Goal: Register for event/course

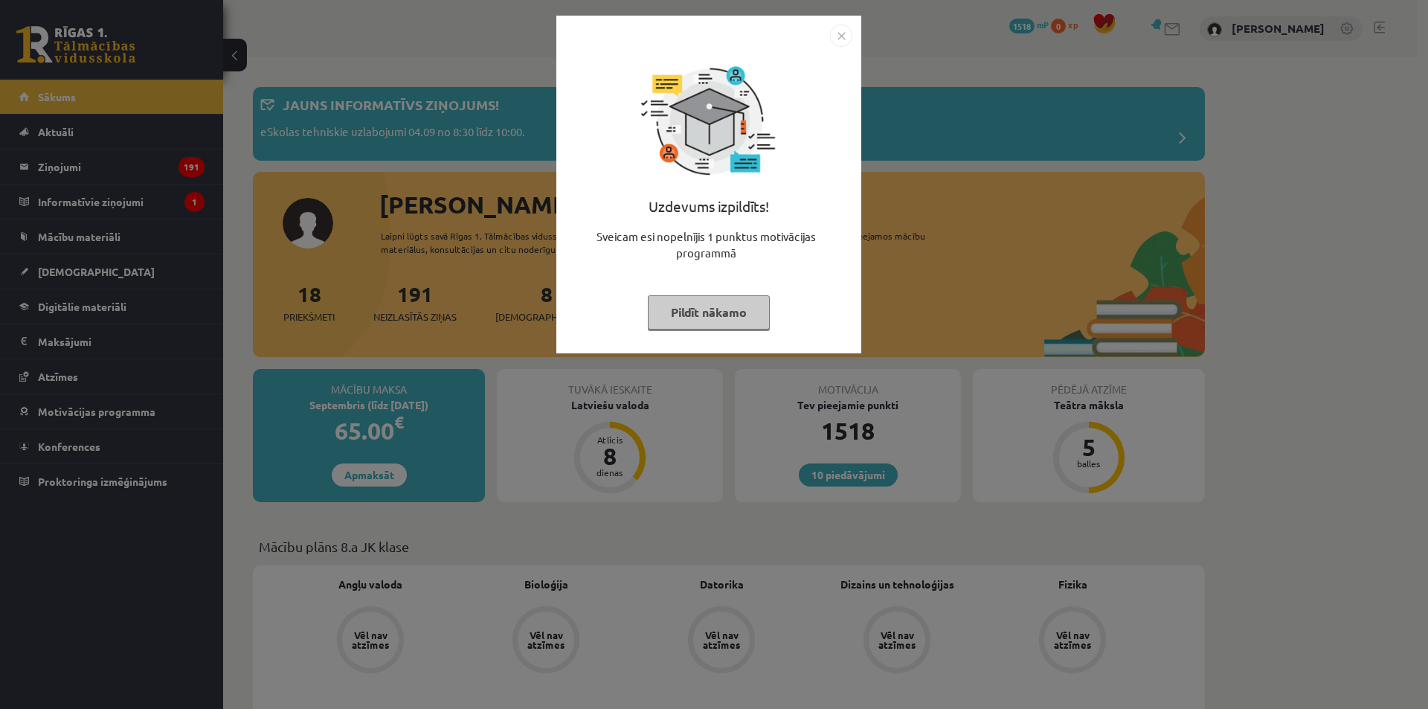
click at [721, 321] on button "Pildīt nākamo" at bounding box center [709, 312] width 122 height 34
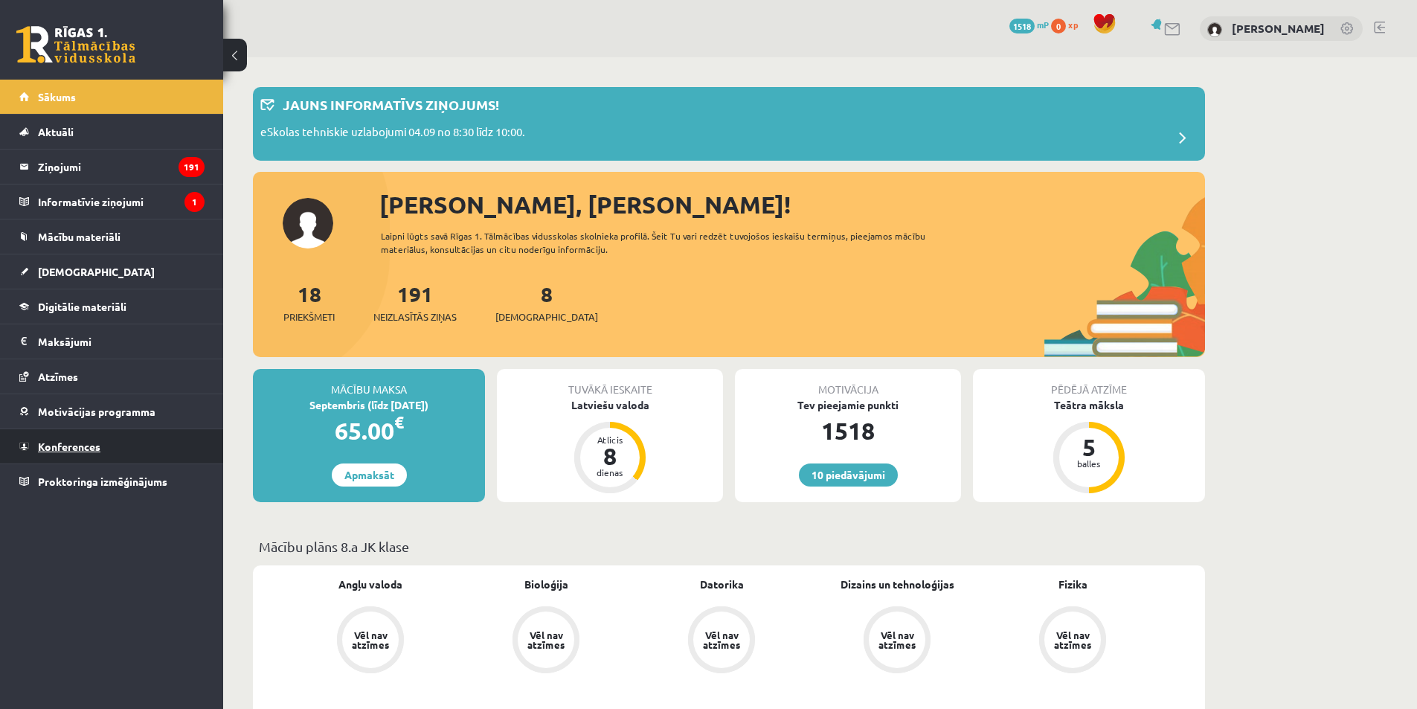
click at [137, 446] on link "Konferences" at bounding box center [111, 446] width 185 height 34
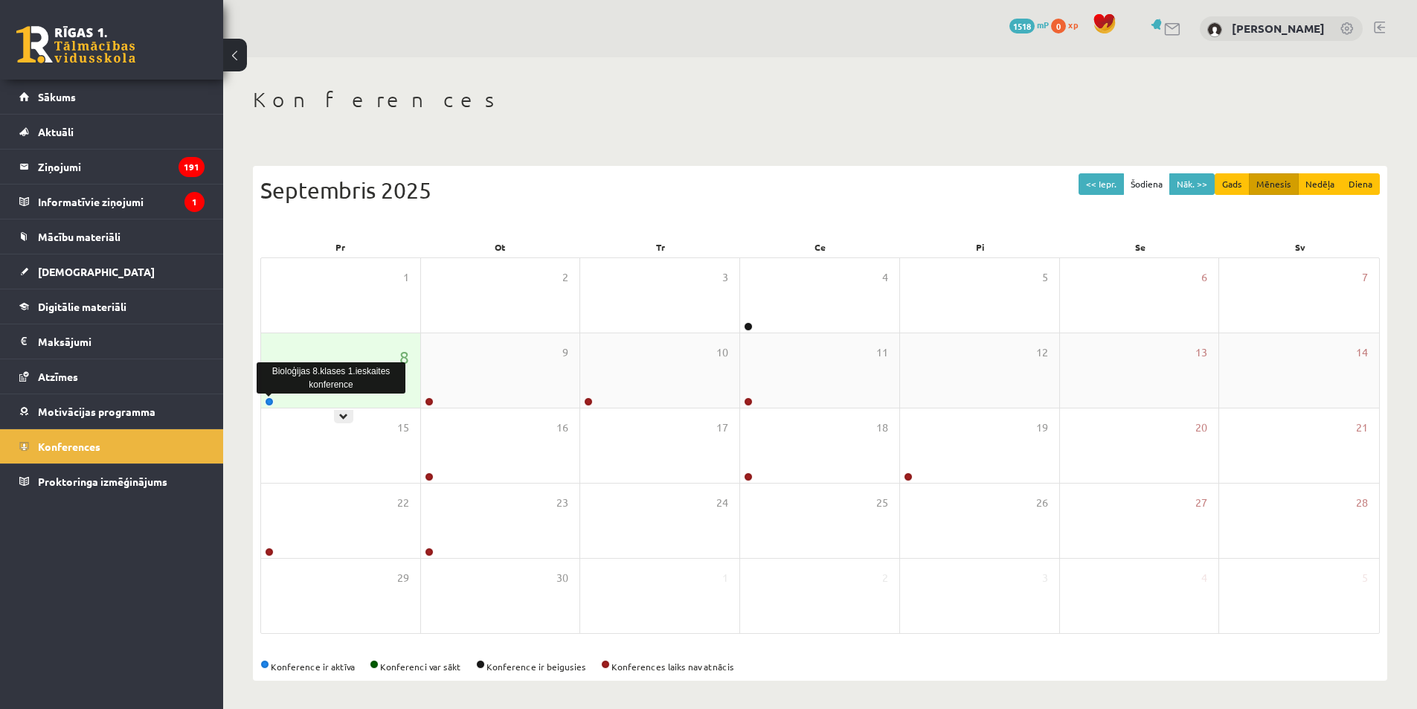
click at [269, 402] on link at bounding box center [269, 401] width 9 height 9
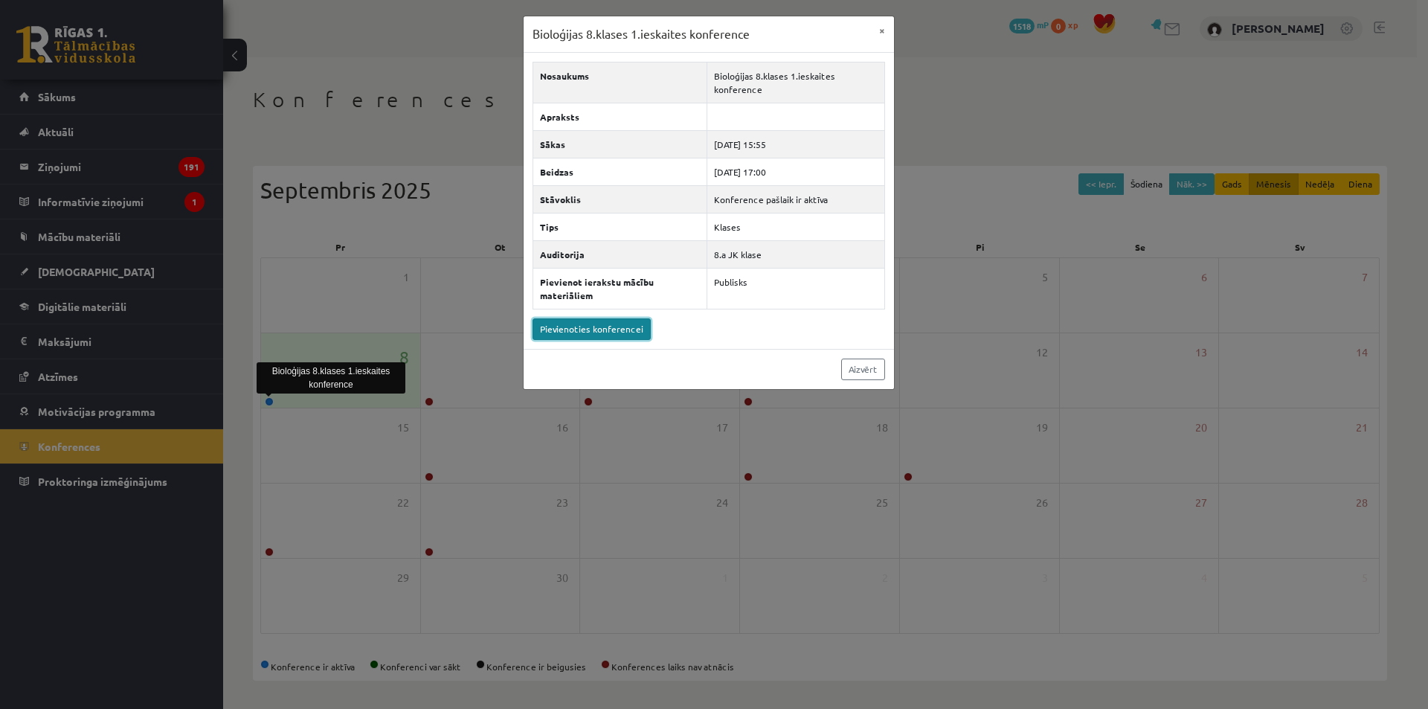
click at [632, 330] on link "Pievienoties konferencei" at bounding box center [592, 329] width 118 height 22
drag, startPoint x: 312, startPoint y: 224, endPoint x: 639, endPoint y: 341, distance: 347.5
click at [640, 341] on div "Nosaukums Bioloģijas 8.klases 1.ieskaites konference Apraksts Sākas [DATE] 15:5…" at bounding box center [709, 201] width 370 height 296
drag, startPoint x: 614, startPoint y: 383, endPoint x: 586, endPoint y: 392, distance: 29.6
click at [608, 384] on div "Aizvērt" at bounding box center [709, 369] width 370 height 40
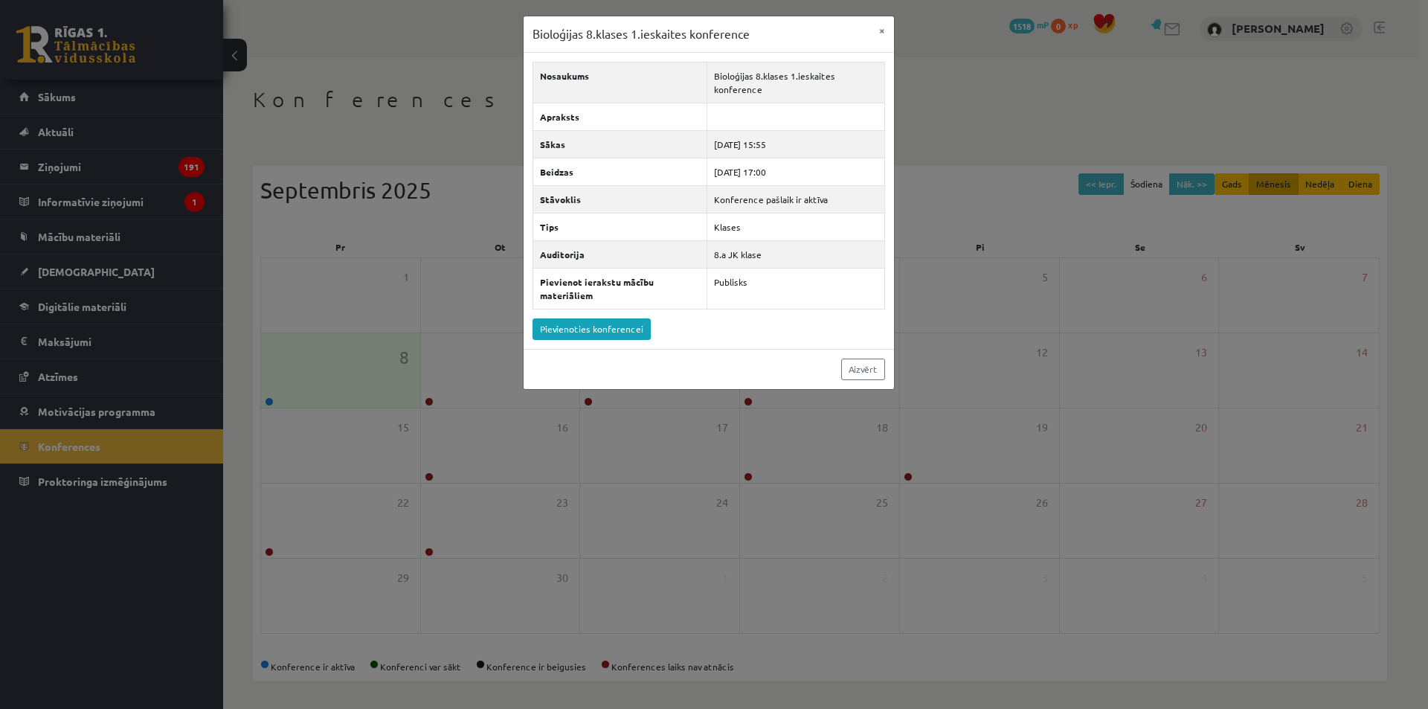
click at [536, 436] on div "Bioloģijas 8.klases 1.ieskaites konference × Nosaukums Bioloģijas 8.klases 1.ie…" at bounding box center [714, 354] width 1428 height 709
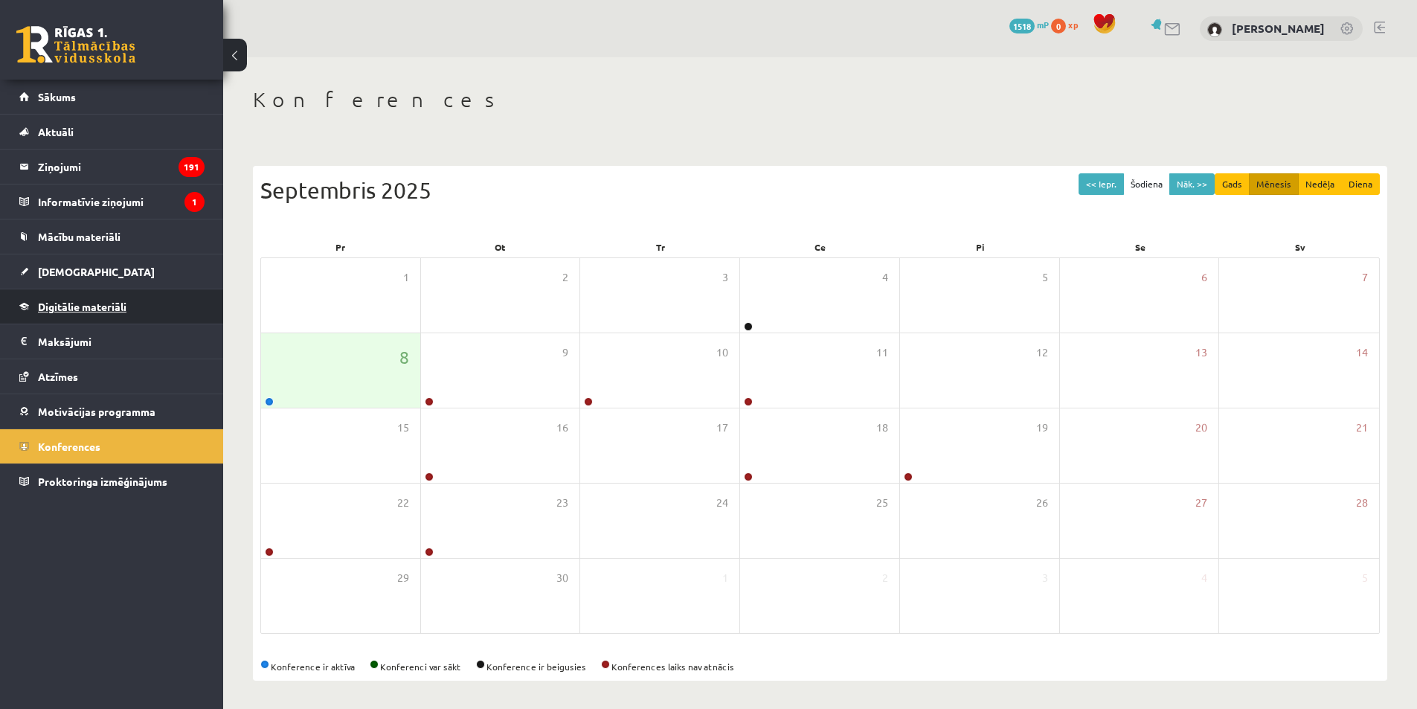
click at [78, 298] on link "Digitālie materiāli" at bounding box center [111, 306] width 185 height 34
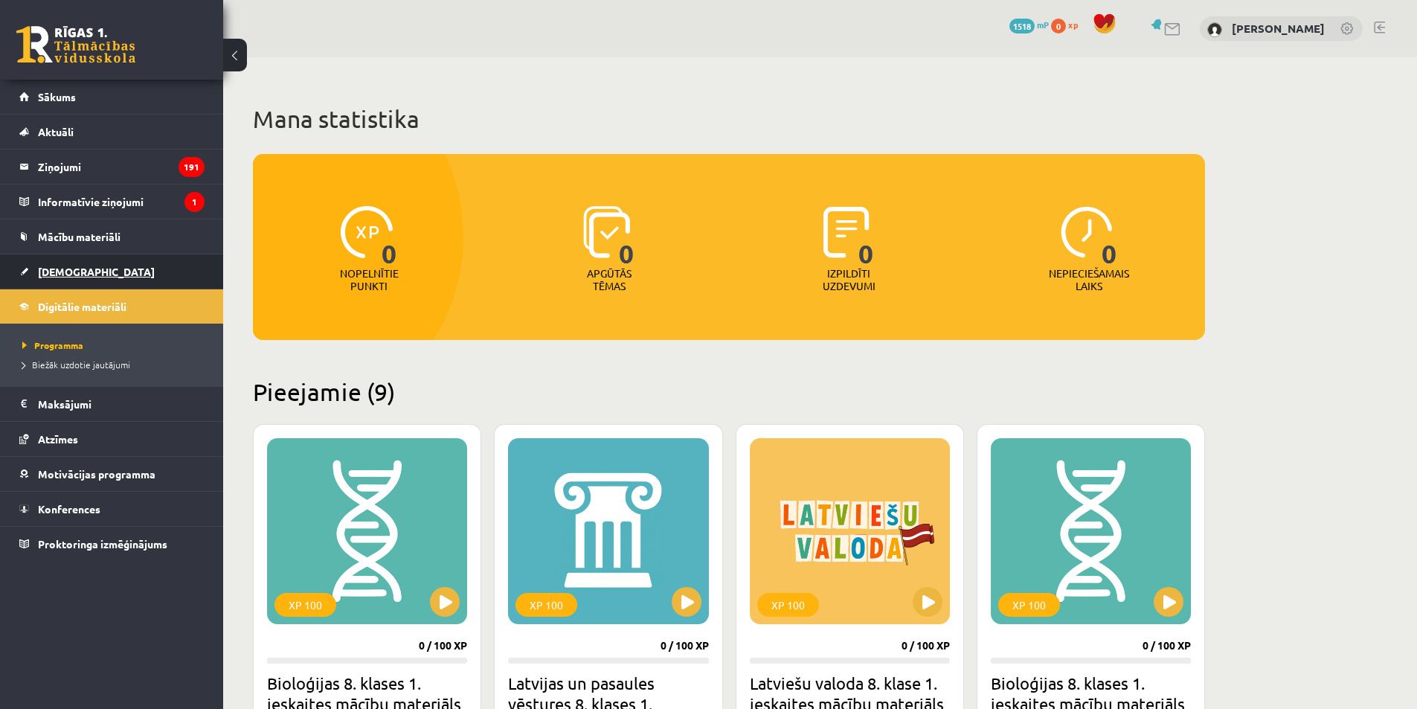
click at [60, 273] on span "[DEMOGRAPHIC_DATA]" at bounding box center [96, 271] width 117 height 13
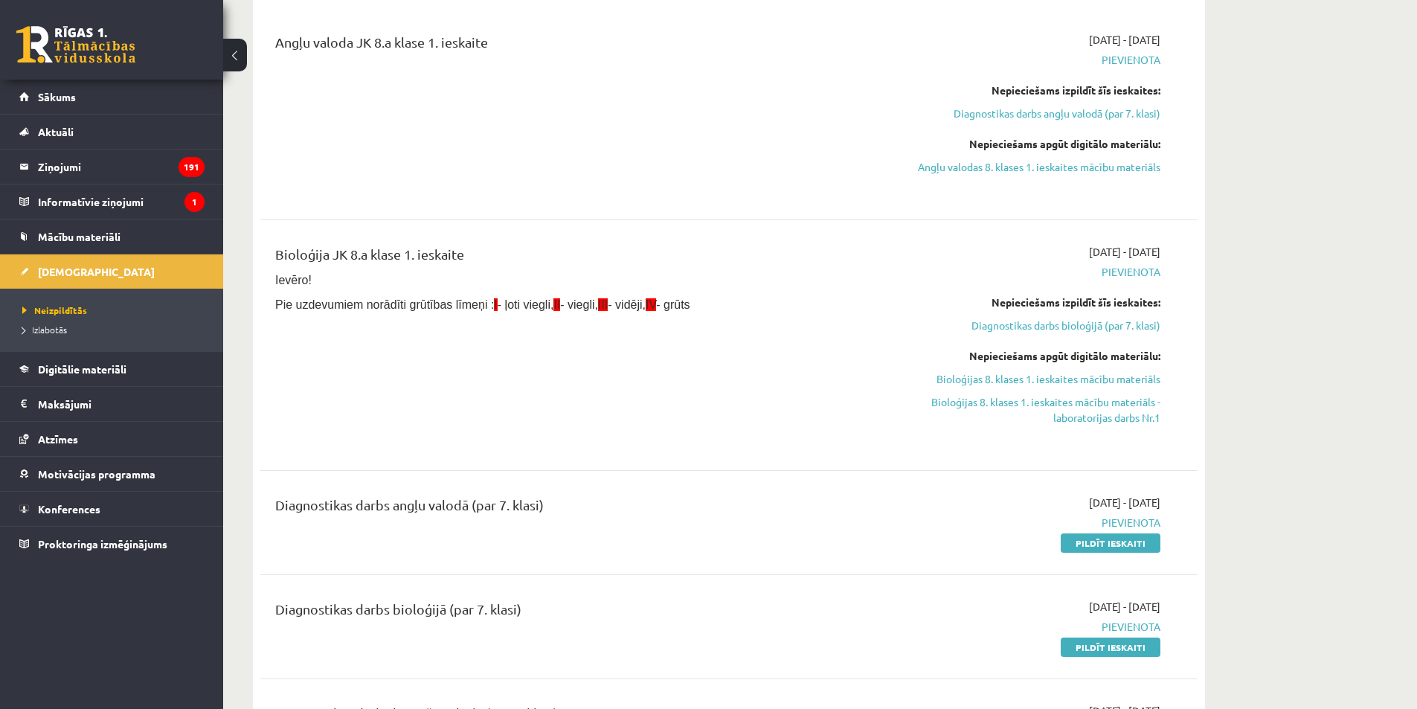
scroll to position [223, 0]
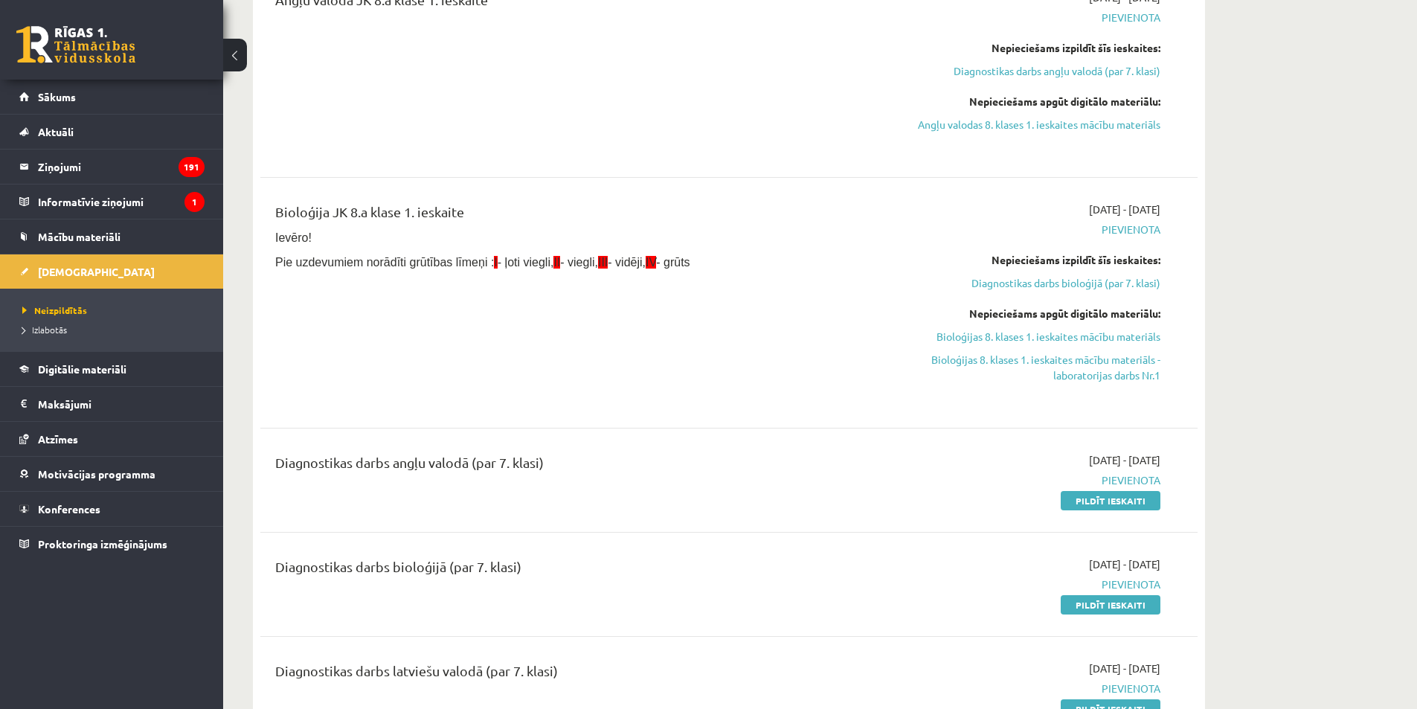
click at [604, 302] on div "Bioloģija JK 8.a klase 1. ieskaite Ievēro! Pie uzdevumiem norādīti grūtības līm…" at bounding box center [566, 303] width 605 height 202
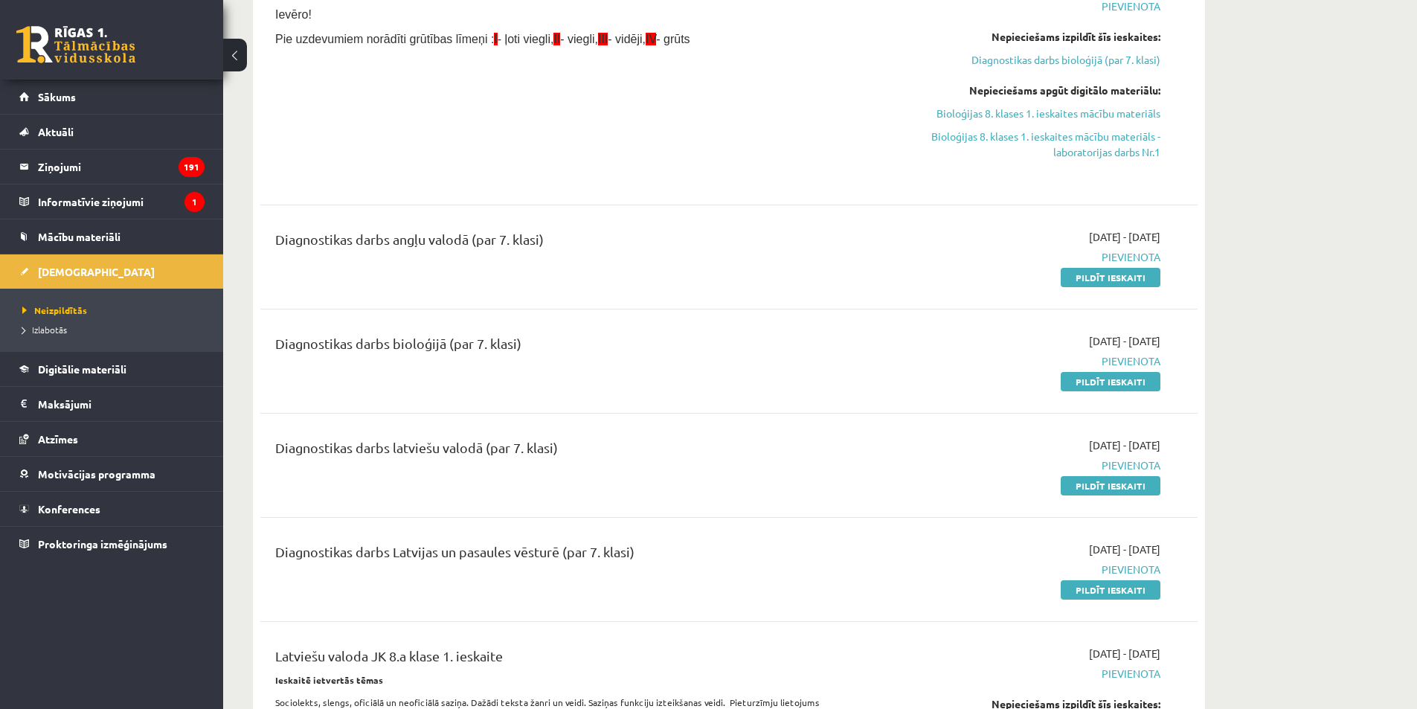
scroll to position [521, 0]
